Goal: Transaction & Acquisition: Purchase product/service

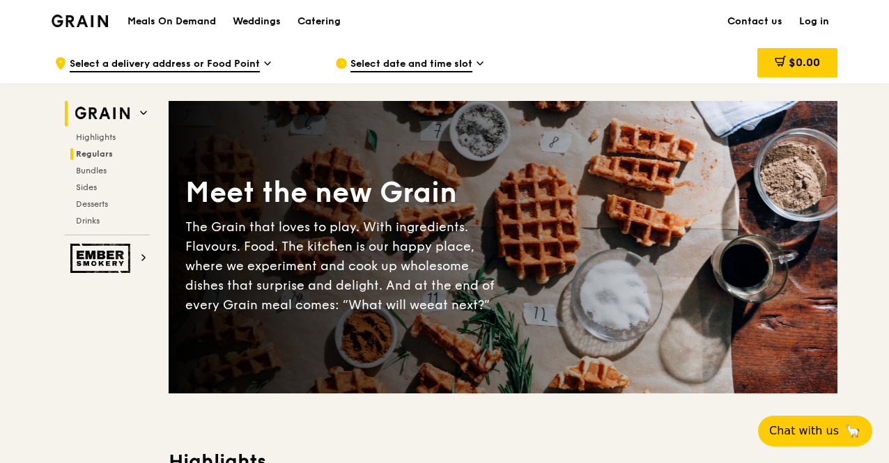
click at [100, 155] on span "Regulars" at bounding box center [94, 154] width 37 height 10
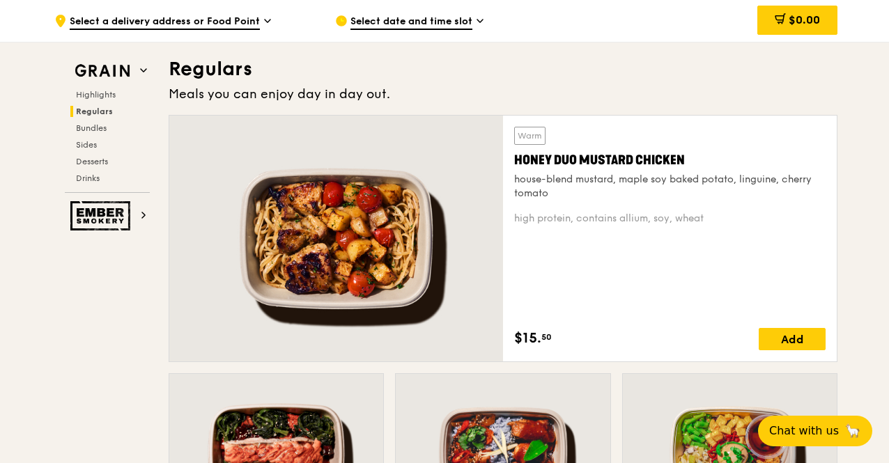
scroll to position [901, 0]
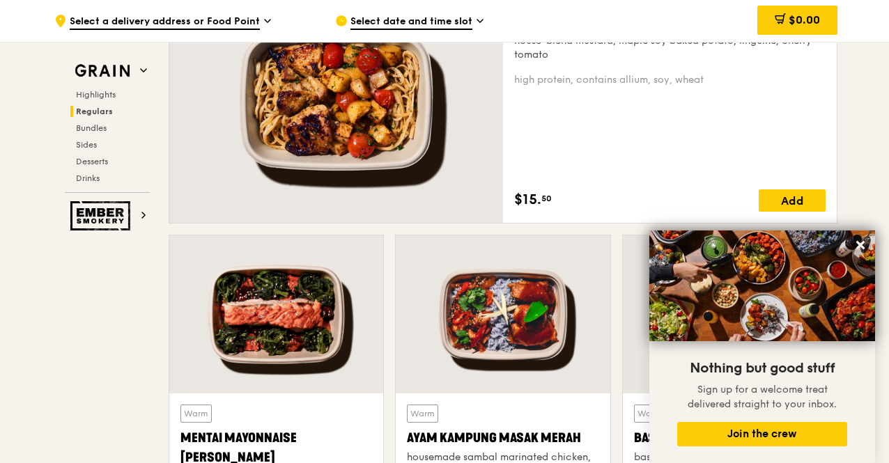
click at [328, 225] on div "Warm Honey Duo Mustard Chicken house-blend mustard, maple soy baked potato, lin…" at bounding box center [503, 463] width 680 height 975
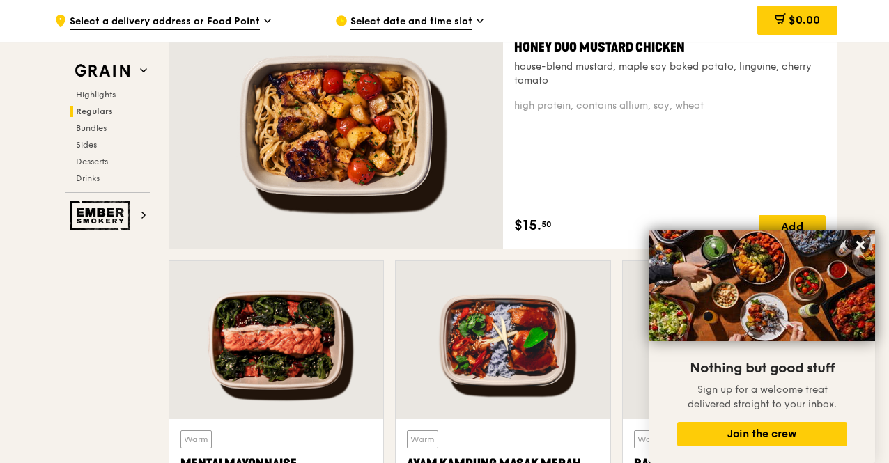
click at [333, 221] on div at bounding box center [336, 126] width 334 height 246
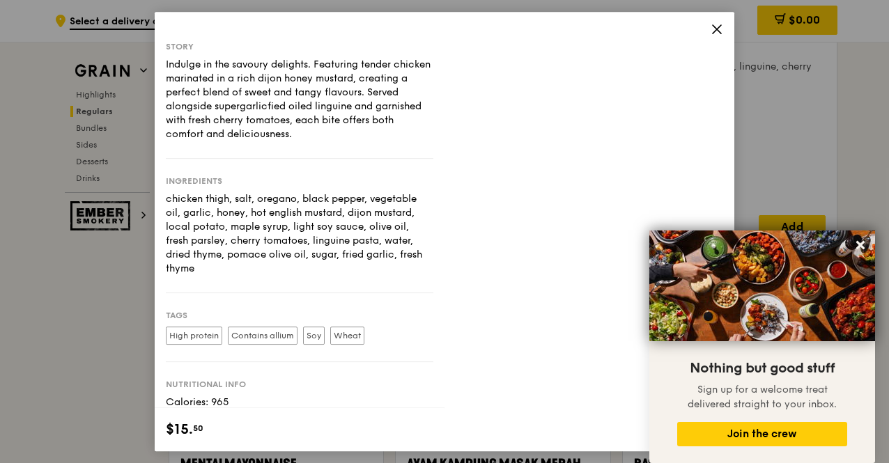
scroll to position [943, 0]
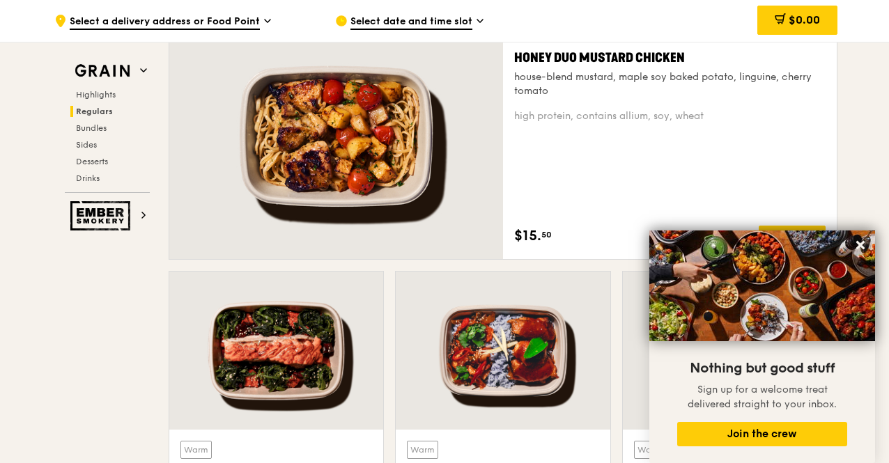
click at [550, 225] on div "Warm Honey Duo Mustard Chicken house-blend mustard, maple soy baked potato, lin…" at bounding box center [669, 136] width 311 height 224
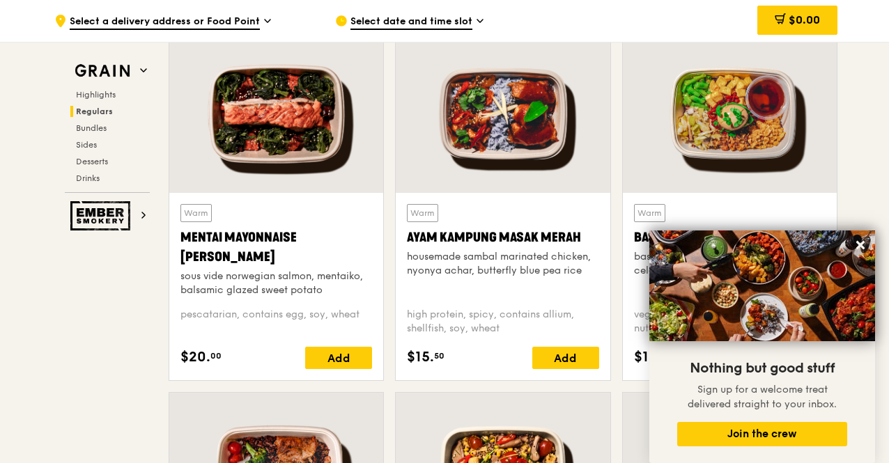
scroll to position [1244, 0]
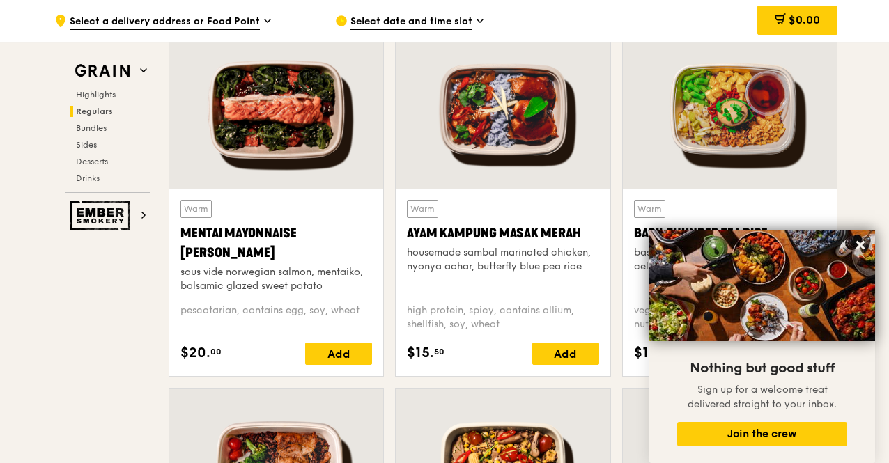
click at [550, 239] on div "Ayam Kampung Masak Merah" at bounding box center [503, 234] width 192 height 20
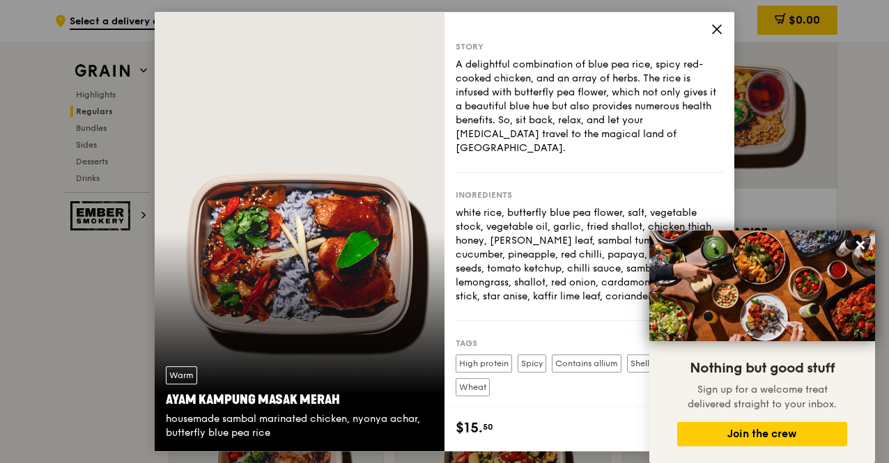
click at [716, 23] on icon at bounding box center [717, 29] width 13 height 13
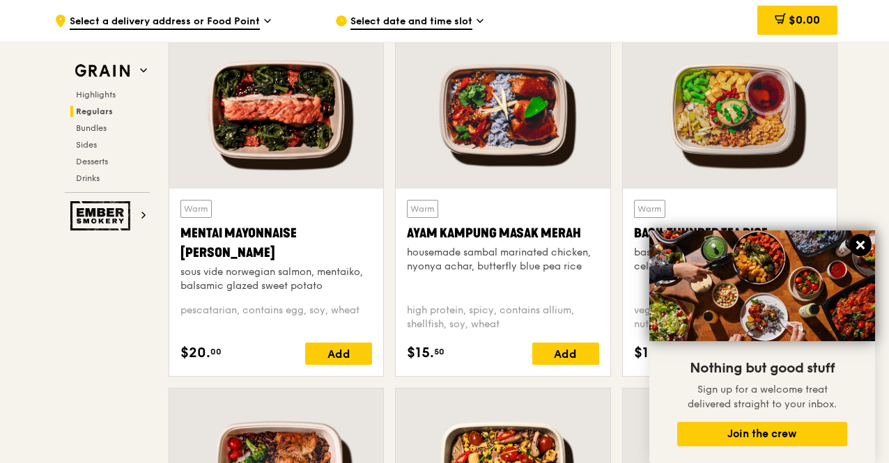
click at [863, 256] on button at bounding box center [860, 245] width 22 height 22
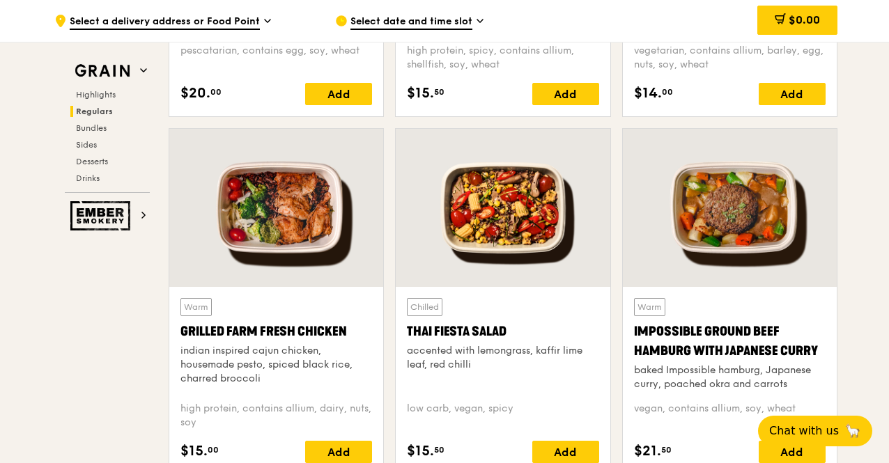
scroll to position [1499, 0]
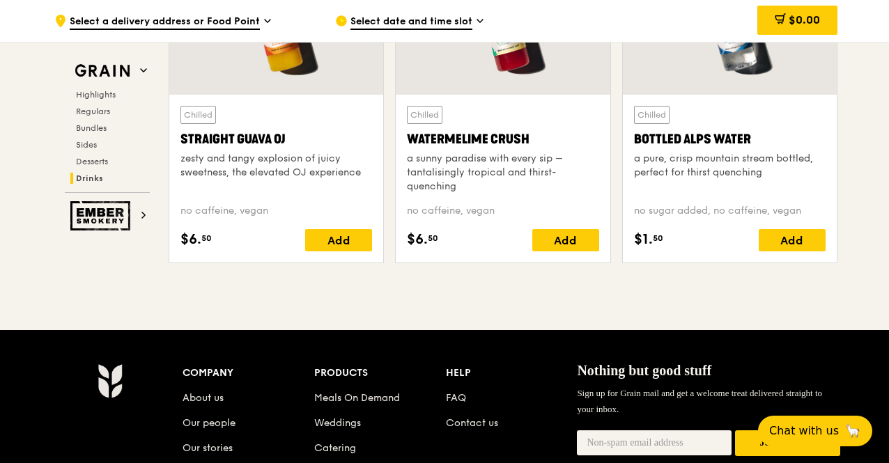
scroll to position [5630, 0]
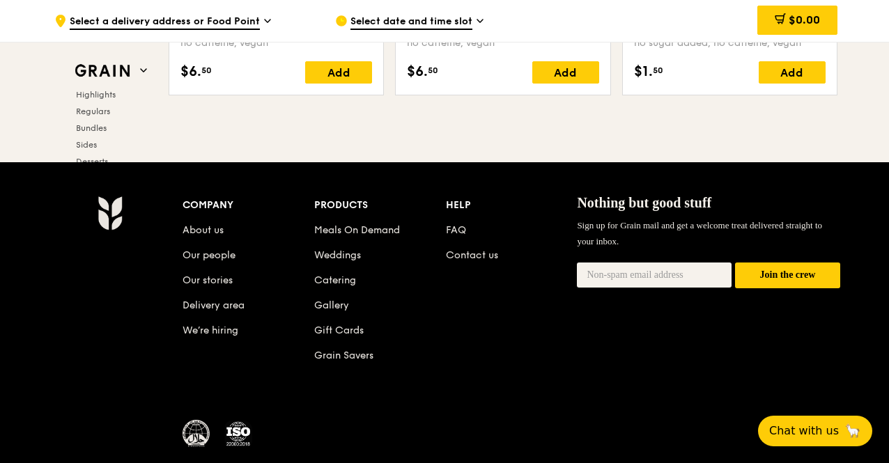
click at [858, 307] on div "Company About us Our people Our stories Delivery area We’re hiring Products Mea…" at bounding box center [444, 355] width 889 height 387
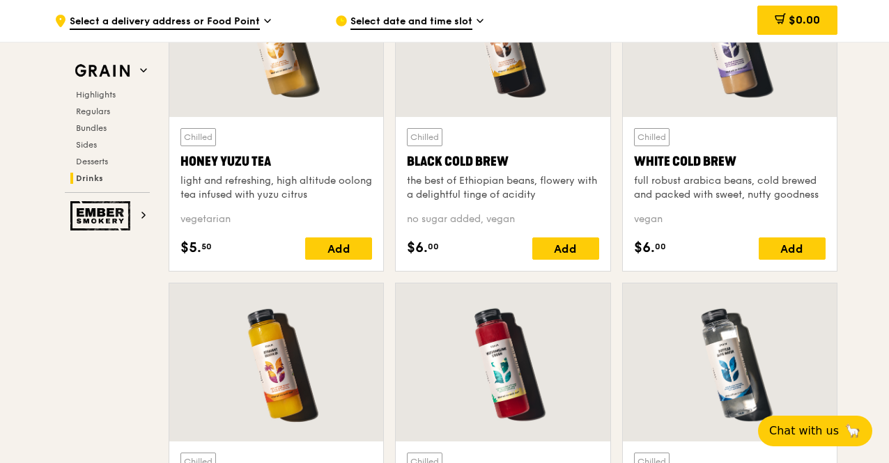
scroll to position [5263, 0]
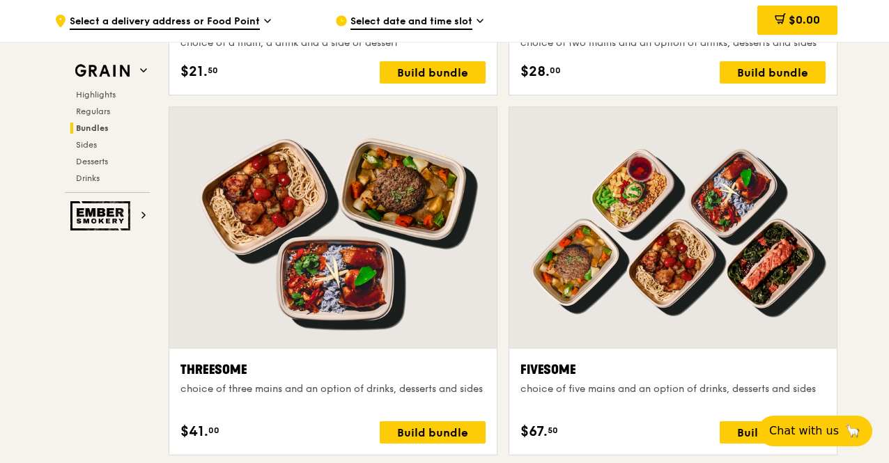
scroll to position [2314, 0]
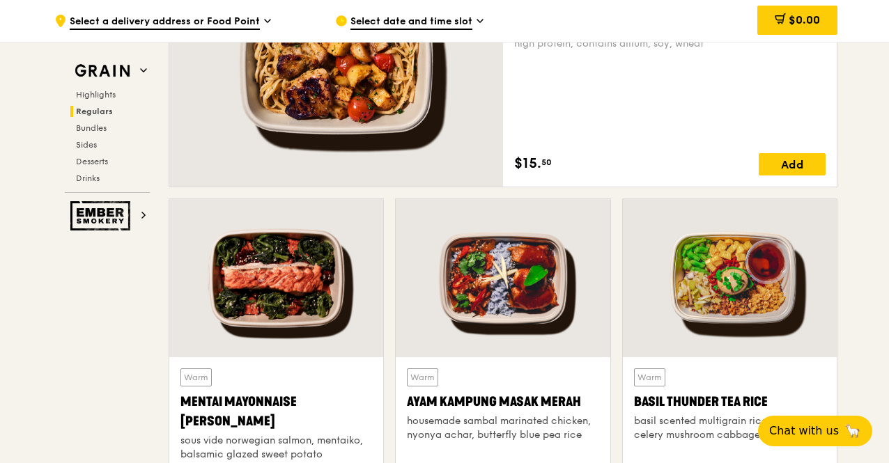
scroll to position [993, 0]
